Goal: Task Accomplishment & Management: Complete application form

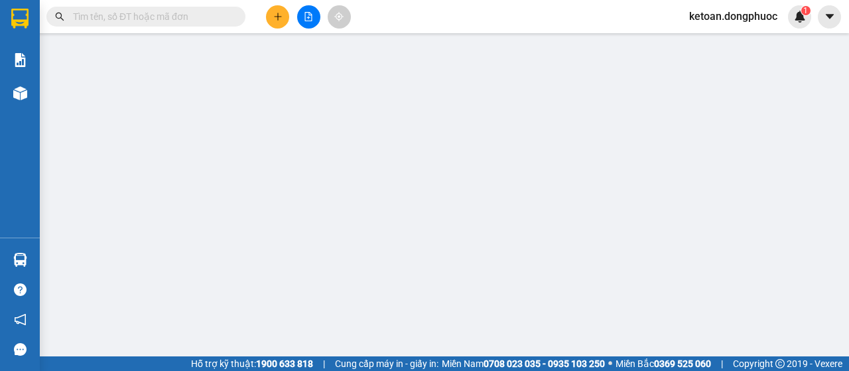
click at [131, 16] on input "text" at bounding box center [151, 16] width 157 height 15
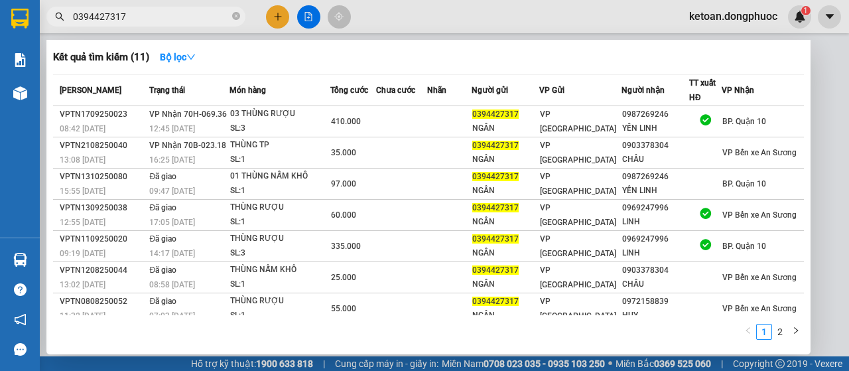
type input "0394427317"
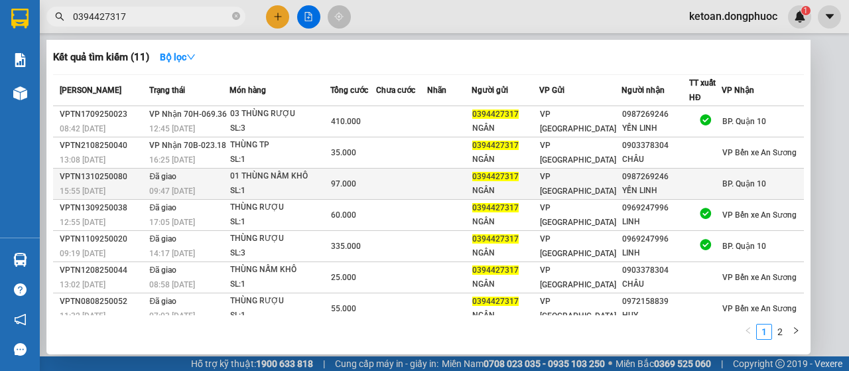
click at [297, 182] on div "01 THÙNG NẤM KHÔ" at bounding box center [280, 176] width 100 height 15
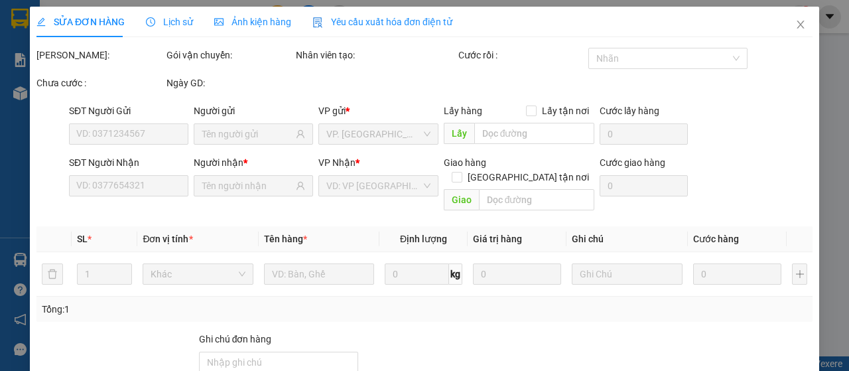
type input "0394427317"
type input "NGÂN"
type input "0987269246"
type input "YẾN LINH"
type input "97.000"
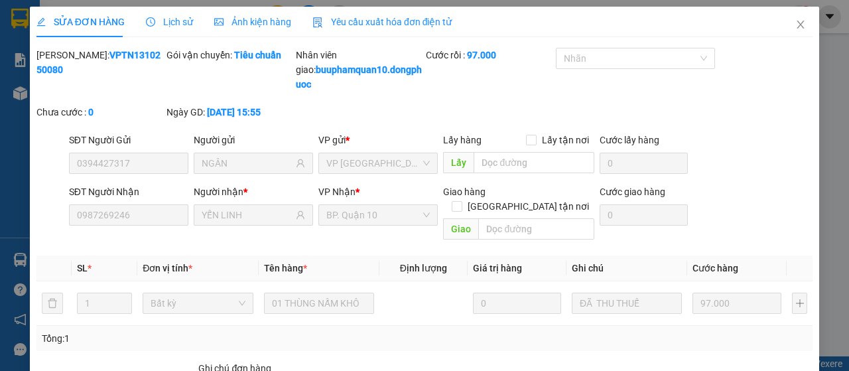
click at [398, 11] on div "Yêu cầu xuất hóa đơn điện tử" at bounding box center [382, 22] width 140 height 31
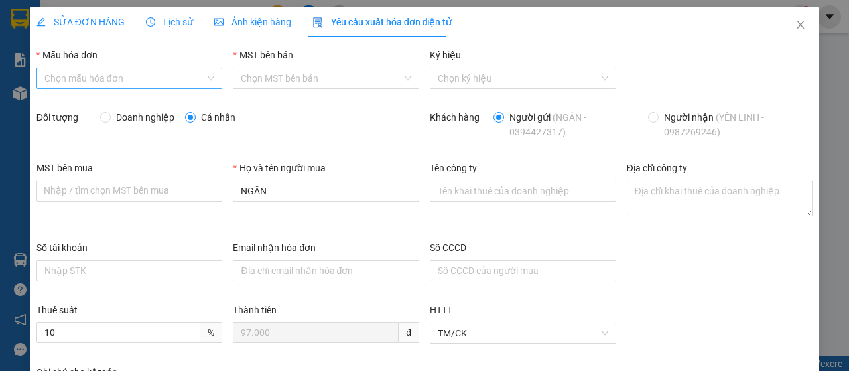
click at [165, 78] on input "Mẫu hóa đơn" at bounding box center [124, 78] width 161 height 20
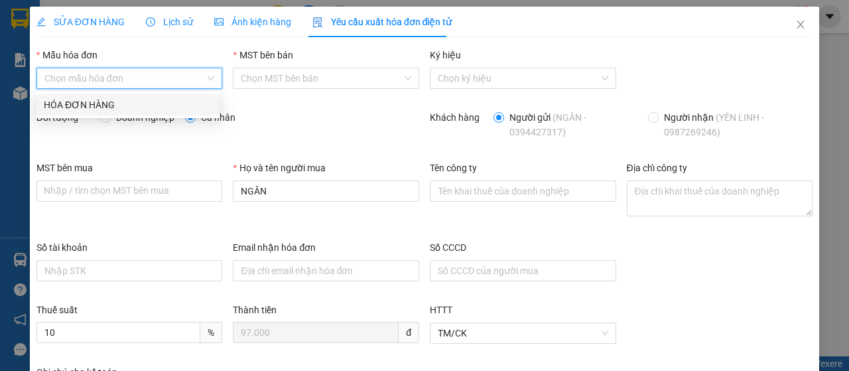
click at [161, 96] on div "HÓA ĐƠN HÀNG" at bounding box center [128, 104] width 184 height 21
type input "8"
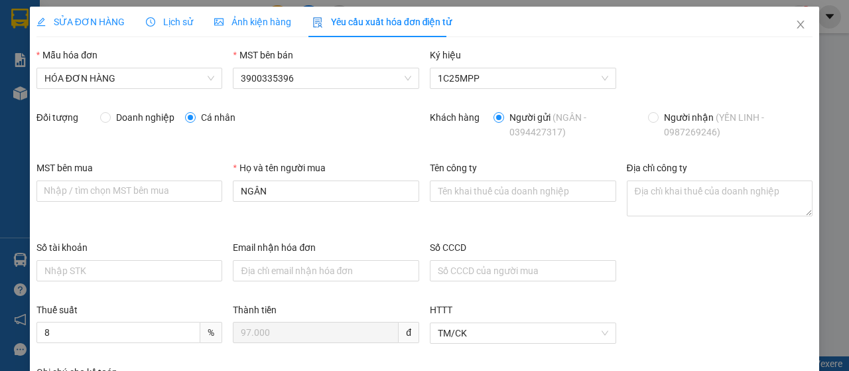
click at [117, 119] on span "Doanh nghiệp" at bounding box center [145, 117] width 69 height 15
click at [109, 119] on input "Doanh nghiệp" at bounding box center [104, 116] width 9 height 9
radio input "true"
radio input "false"
click at [117, 202] on div "MST bên mua Nhập / tìm chọn MST bên mua" at bounding box center [129, 184] width 186 height 46
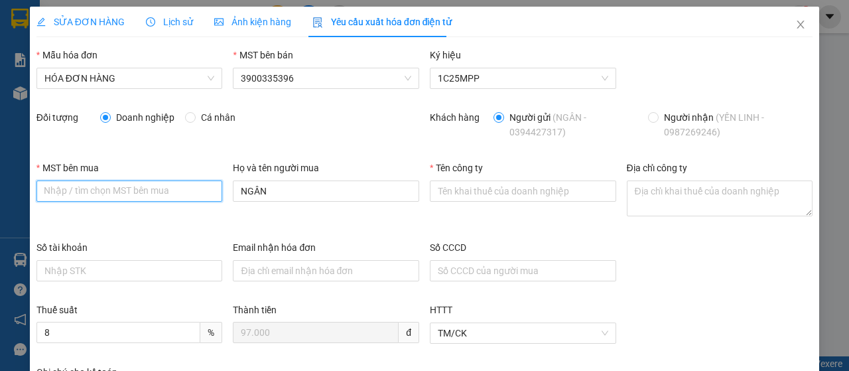
click at [123, 193] on input "MST bên mua" at bounding box center [129, 190] width 186 height 21
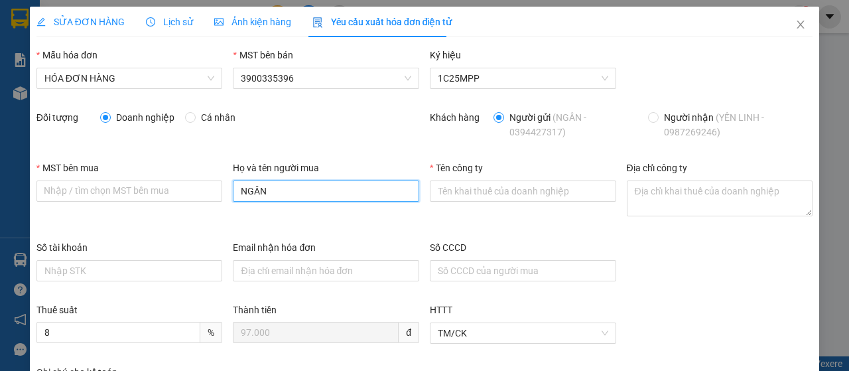
click at [311, 189] on input "NGÂN" at bounding box center [326, 190] width 186 height 21
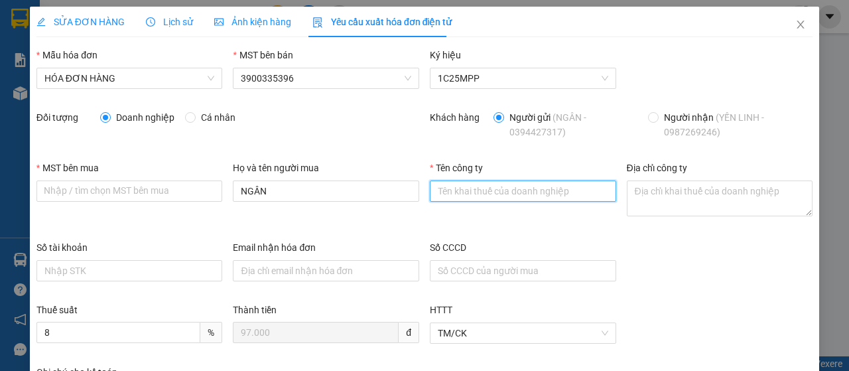
click at [480, 186] on input "Tên công ty" at bounding box center [523, 190] width 186 height 21
paste input "CÔNG TY CỔ PHẦN ĐẦU TƯ TÍN NGHĨA - [GEOGRAPHIC_DATA]"
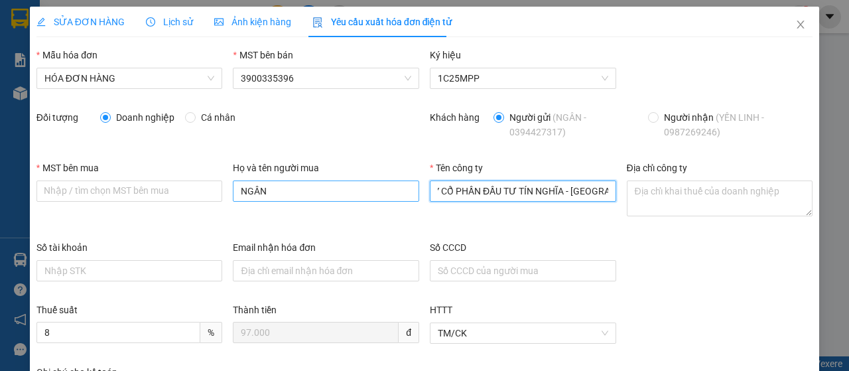
type input "CÔNG TY CỔ PHẦN ĐẦU TƯ TÍN NGHĨA - [GEOGRAPHIC_DATA]"
drag, startPoint x: 280, startPoint y: 186, endPoint x: 206, endPoint y: 202, distance: 76.0
click at [206, 202] on div "MST bên mua Nhập / tìm chọn MST bên mua Họ và tên người mua NGÂN Tên công ty CÔ…" at bounding box center [424, 201] width 787 height 80
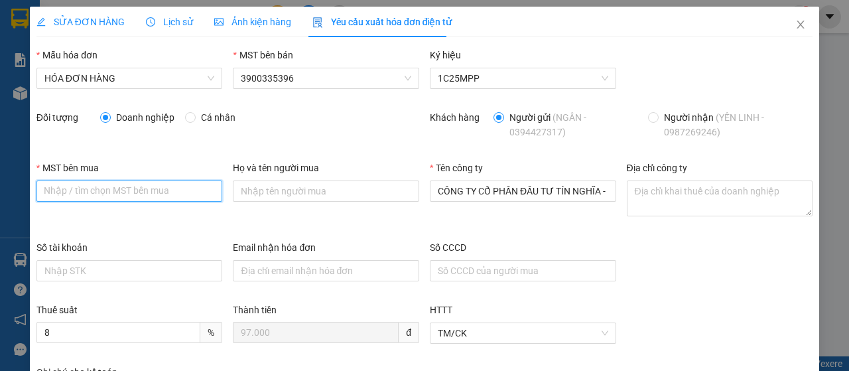
click at [114, 189] on input "MST bên mua" at bounding box center [129, 190] width 186 height 21
click at [145, 190] on input "MST bên mua" at bounding box center [129, 190] width 186 height 21
paste input "3602181239"
type input "3602181239"
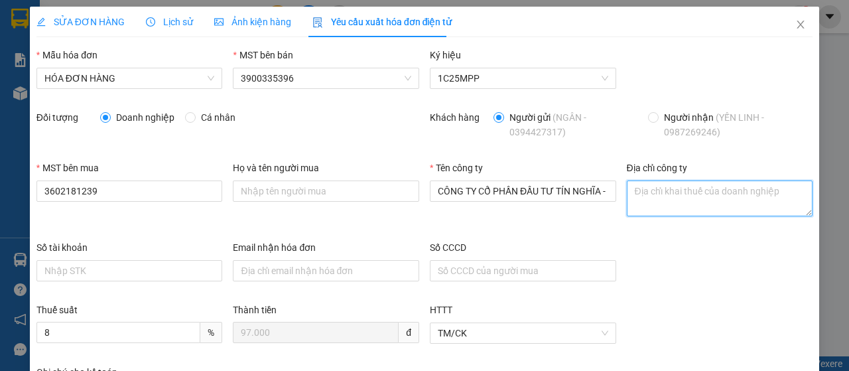
click at [674, 188] on textarea "Địa chỉ công ty" at bounding box center [720, 198] width 186 height 36
paste textarea "[STREET_ADDRESS][PERSON_NAME]"
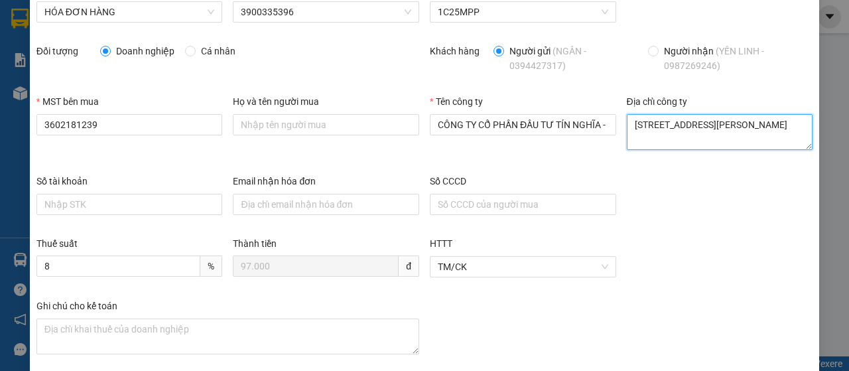
scroll to position [130, 0]
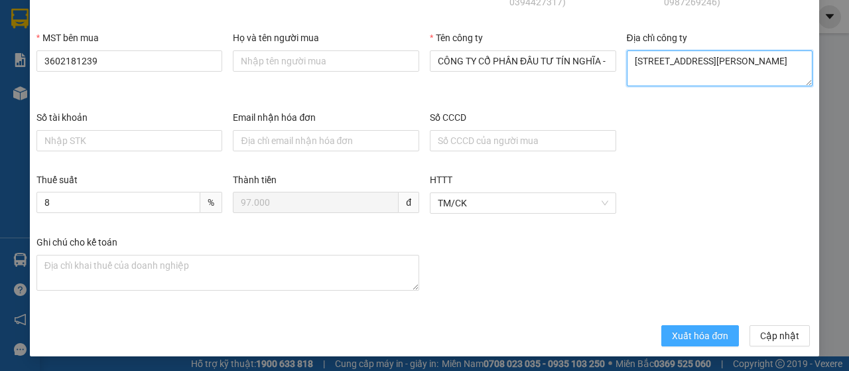
type textarea "[STREET_ADDRESS][PERSON_NAME]"
click at [710, 332] on span "Xuất hóa đơn" at bounding box center [700, 335] width 56 height 15
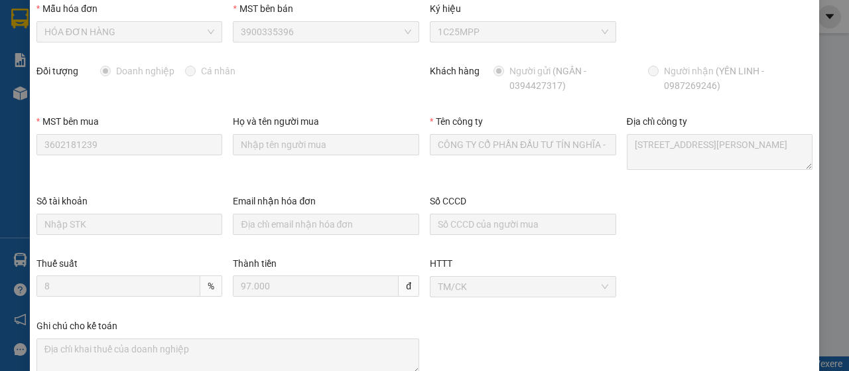
scroll to position [0, 0]
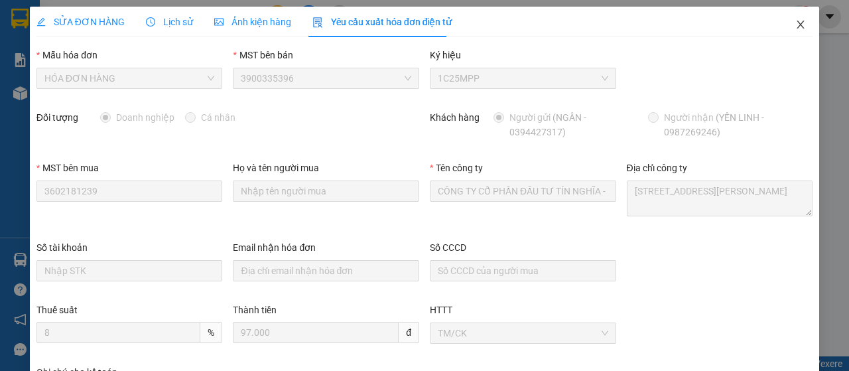
click at [782, 29] on span "Close" at bounding box center [800, 25] width 37 height 37
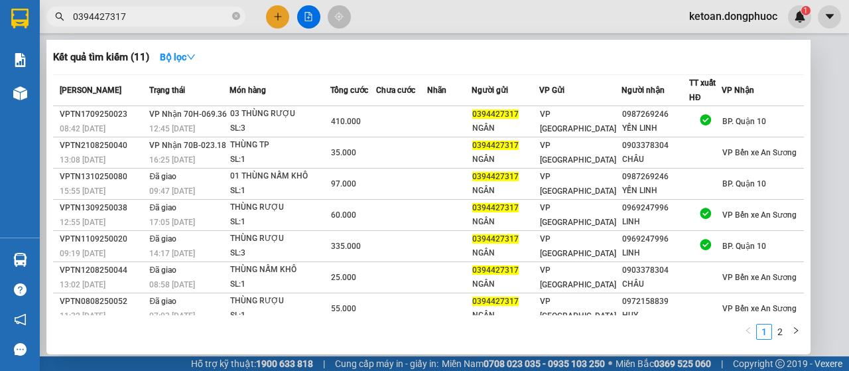
drag, startPoint x: 186, startPoint y: 15, endPoint x: 4, endPoint y: 65, distance: 188.5
click at [0, 67] on section "Kết quả tìm kiếm ( 11 ) Bộ lọc Mã ĐH Trạng thái Món hàng Tổng cước Chưa cước Nh…" at bounding box center [424, 185] width 849 height 371
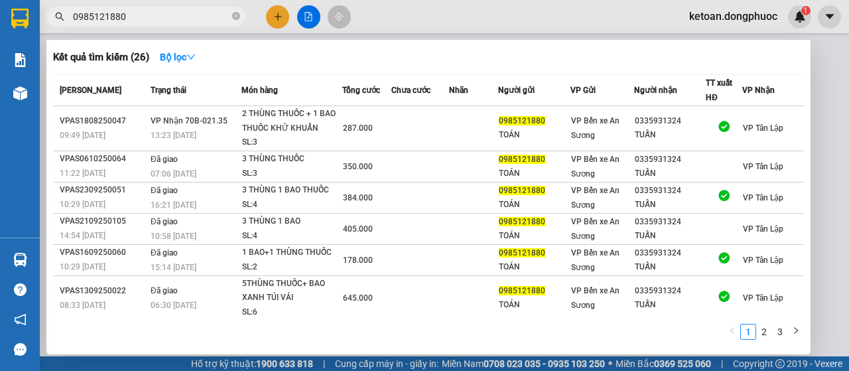
type input "0985121880"
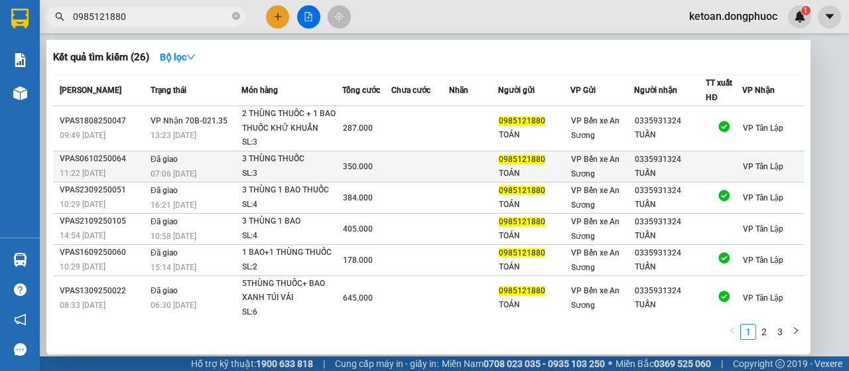
click at [305, 159] on div "3 THÙNG THUỐC" at bounding box center [292, 159] width 100 height 15
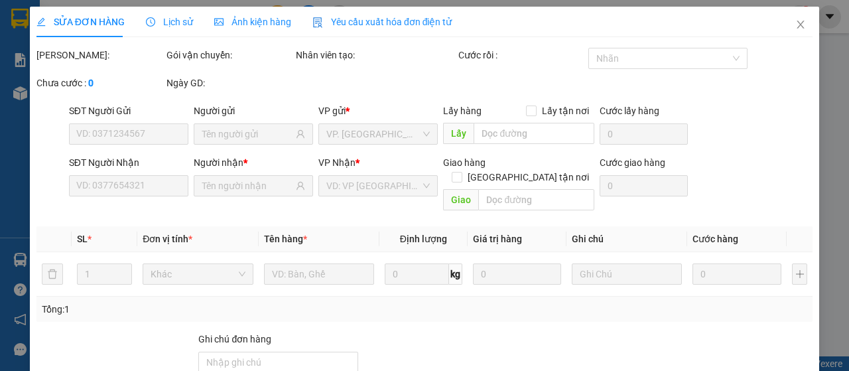
type input "0985121880"
type input "TOÁN"
type input "0335931324"
type input "TUẤN"
type input "350.000"
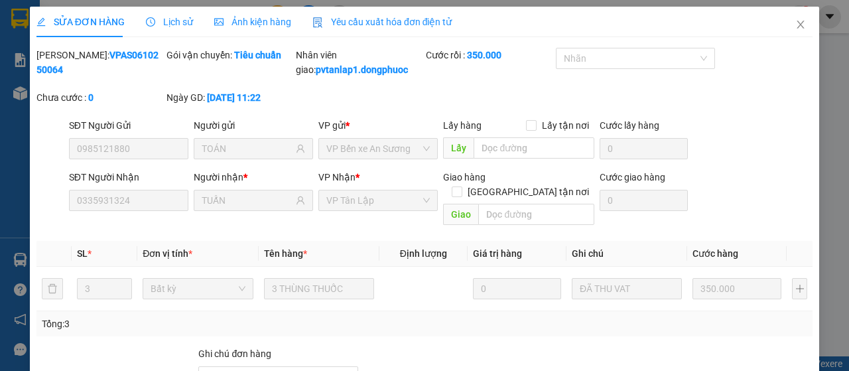
click at [383, 23] on span "Yêu cầu xuất hóa đơn điện tử" at bounding box center [382, 22] width 140 height 11
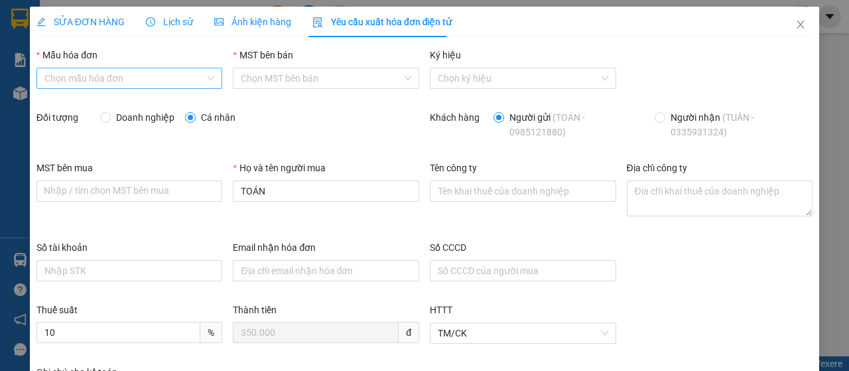
click at [180, 88] on div "Chọn mẫu hóa đơn" at bounding box center [129, 78] width 186 height 21
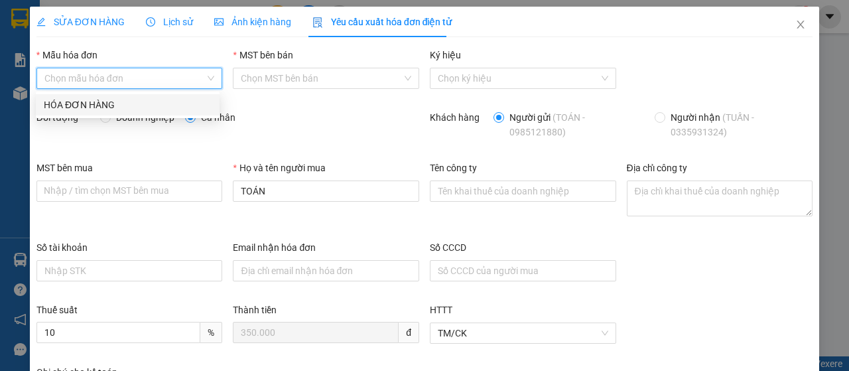
click at [174, 102] on div "HÓA ĐƠN HÀNG" at bounding box center [128, 105] width 168 height 15
type input "8"
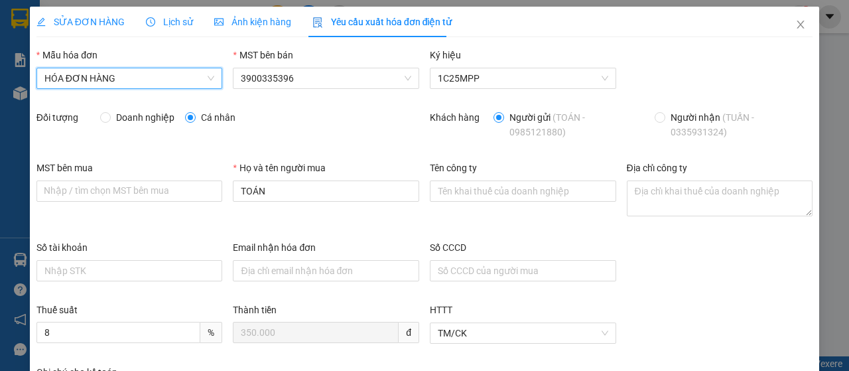
click at [143, 117] on span "Doanh nghiệp" at bounding box center [145, 117] width 69 height 15
click at [109, 117] on input "Doanh nghiệp" at bounding box center [104, 116] width 9 height 9
radio input "true"
radio input "false"
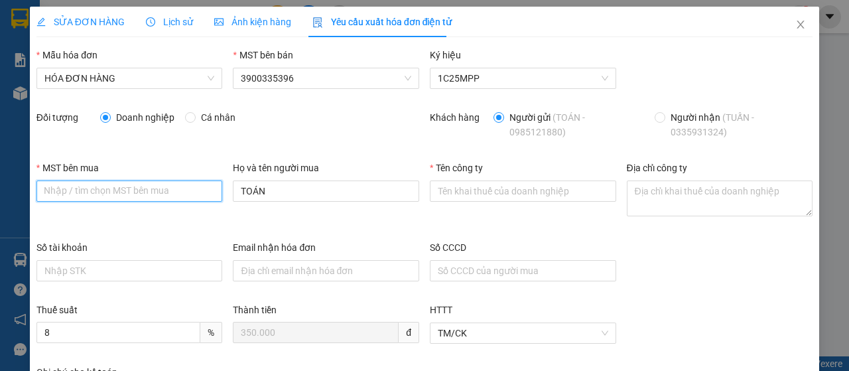
click at [115, 192] on input "MST bên mua" at bounding box center [129, 190] width 186 height 21
click at [123, 184] on input "MST bên mua" at bounding box center [129, 190] width 186 height 21
click at [123, 191] on input "MST bên mua" at bounding box center [129, 190] width 186 height 21
click at [123, 190] on input "MST bên mua" at bounding box center [129, 190] width 186 height 21
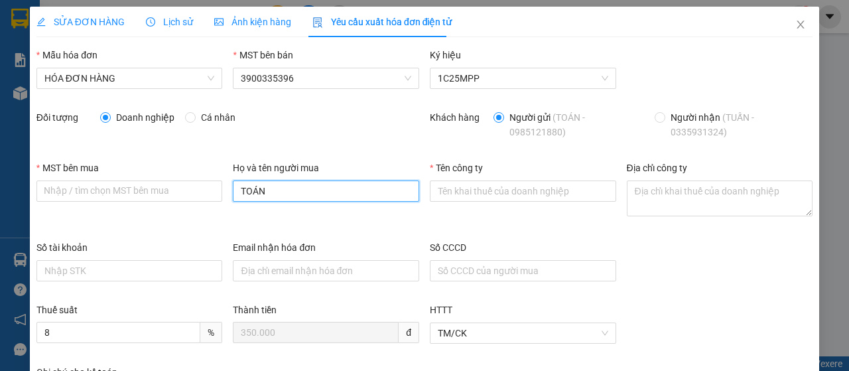
click at [281, 190] on input "TOÁN" at bounding box center [326, 190] width 186 height 21
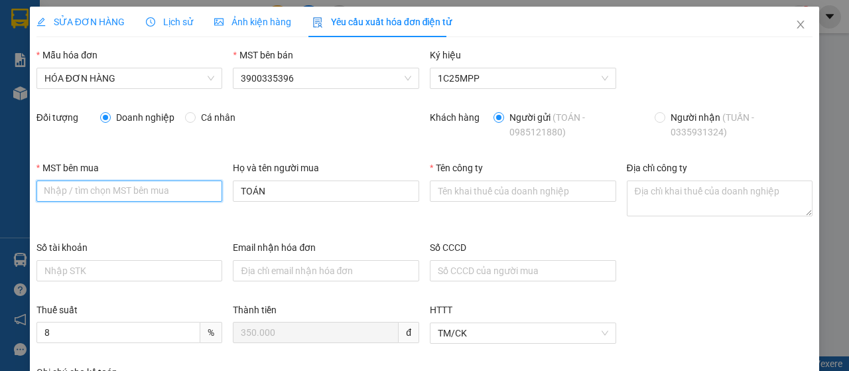
click at [133, 192] on input "MST bên mua" at bounding box center [129, 190] width 186 height 21
type input "0"
type input "0100773892-001"
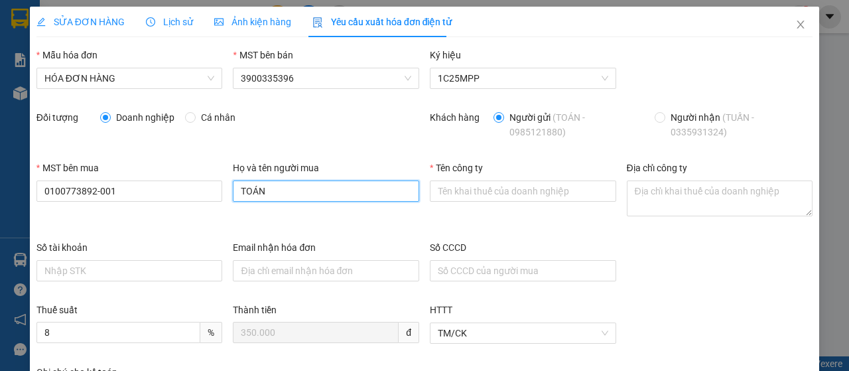
click at [360, 185] on input "TOÁN" at bounding box center [326, 190] width 186 height 21
drag, startPoint x: 277, startPoint y: 198, endPoint x: 214, endPoint y: 212, distance: 65.2
click at [214, 212] on div "MST bên mua 0100773892-001 Họ và tên người mua TOÁN Tên công ty Địa chỉ công ty" at bounding box center [424, 201] width 787 height 80
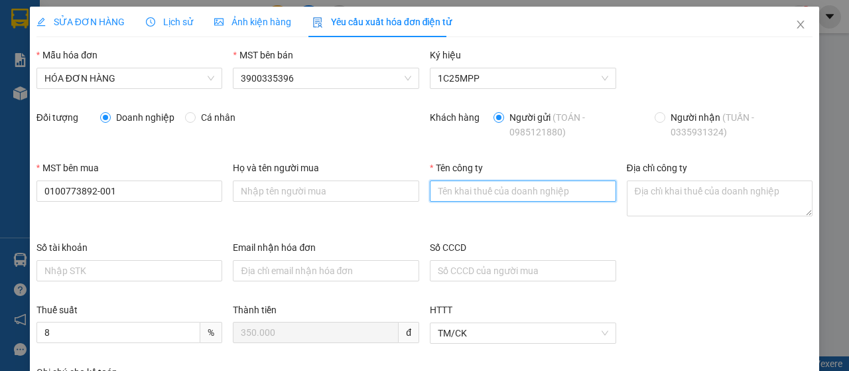
click at [536, 186] on input "Tên công ty" at bounding box center [523, 190] width 186 height 21
click at [500, 196] on input "Tên công ty" at bounding box center [523, 190] width 186 height 21
type input "Chi nhánh Công ty TNHH INTERTEK [GEOGRAPHIC_DATA] TẠI [GEOGRAPHIC_DATA]"
click at [553, 193] on input "Chi nhánh Công ty TNHH INTERTEK [GEOGRAPHIC_DATA] TẠI [GEOGRAPHIC_DATA]" at bounding box center [523, 190] width 186 height 21
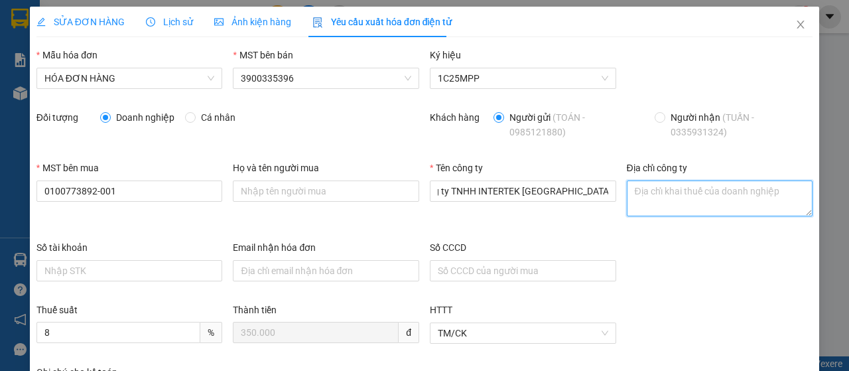
click at [667, 197] on textarea "Địa chỉ công ty" at bounding box center [720, 198] width 186 height 36
paste textarea "Tầng 1, 5, 6, 7, Tòa nhà S.O.H.O Biz, [GEOGRAPHIC_DATA], [GEOGRAPHIC_DATA], [GE…"
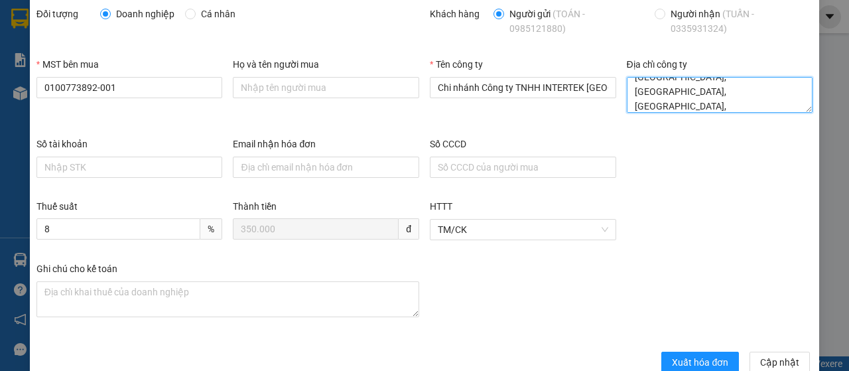
scroll to position [130, 0]
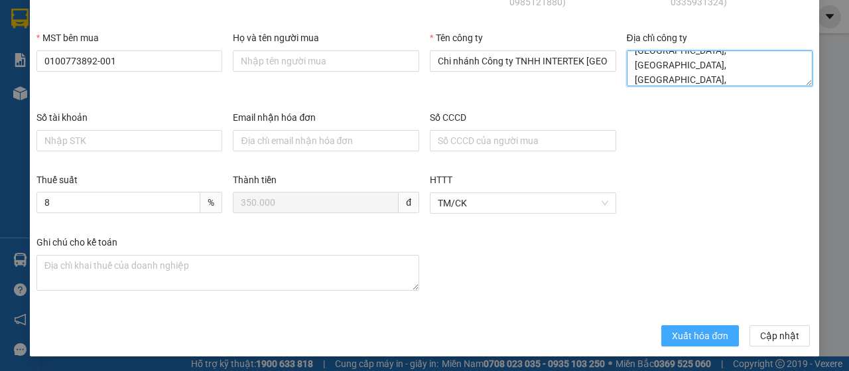
type textarea "Tầng 1, 5, 6, 7, Tòa nhà S.O.H.O Biz, [GEOGRAPHIC_DATA], [GEOGRAPHIC_DATA], [GE…"
click at [685, 328] on span "Xuất hóa đơn" at bounding box center [700, 335] width 56 height 15
